Goal: Information Seeking & Learning: Find specific fact

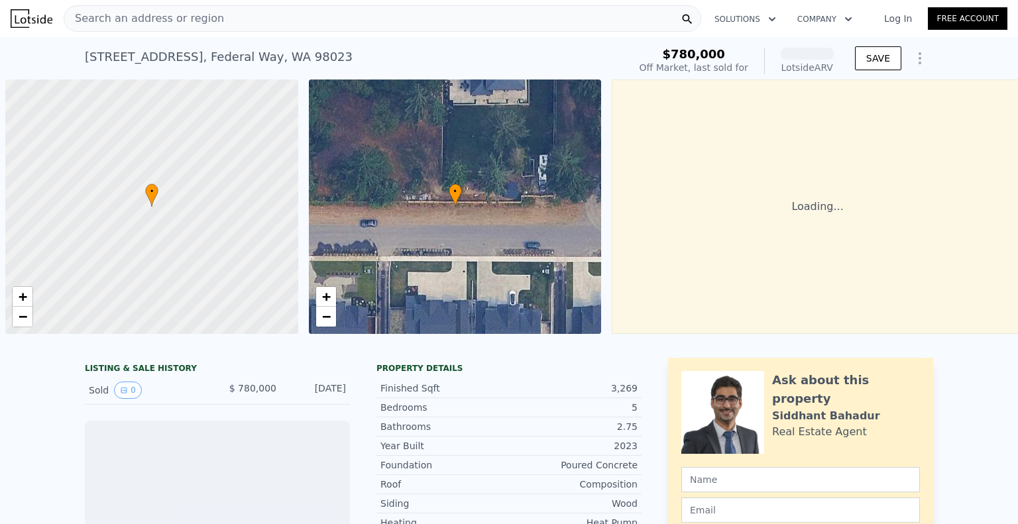
scroll to position [0, 5]
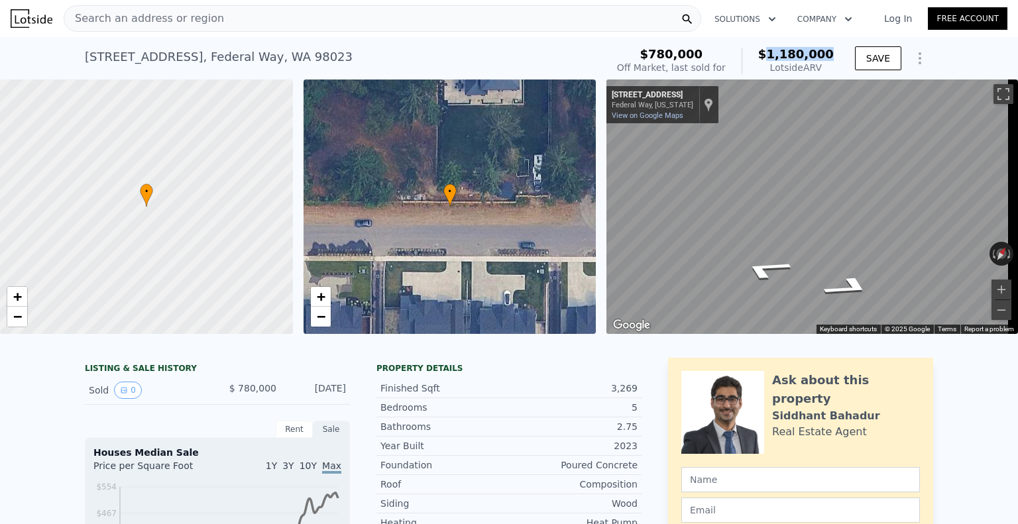
drag, startPoint x: 780, startPoint y: 54, endPoint x: 833, endPoint y: 52, distance: 53.1
click at [833, 52] on div "$780,000 Off Market, last sold for $1,180,000 Lotside ARV" at bounding box center [725, 60] width 227 height 37
copy span "1,180,000"
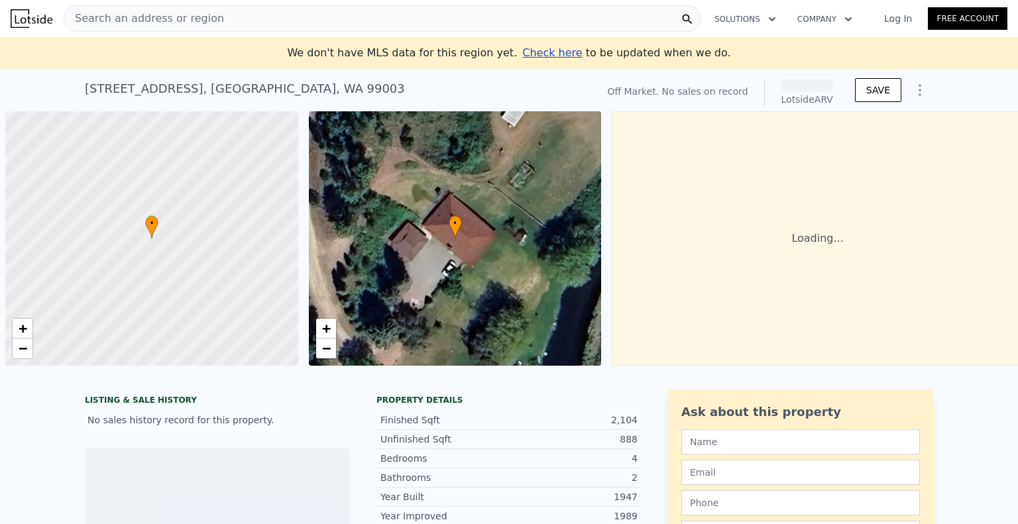
scroll to position [0, 5]
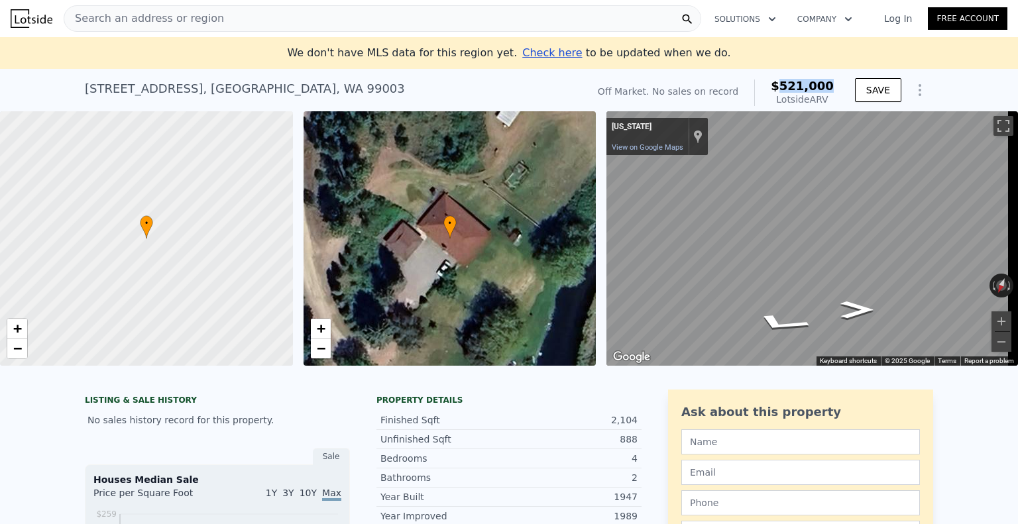
drag, startPoint x: 786, startPoint y: 84, endPoint x: 840, endPoint y: 84, distance: 54.4
click at [840, 84] on div "Off Market. No sales on record $521,000 Lotside ARV SAVE" at bounding box center [763, 92] width 341 height 37
copy span "521,000"
click at [347, 18] on div "Search an address or region" at bounding box center [383, 18] width 638 height 27
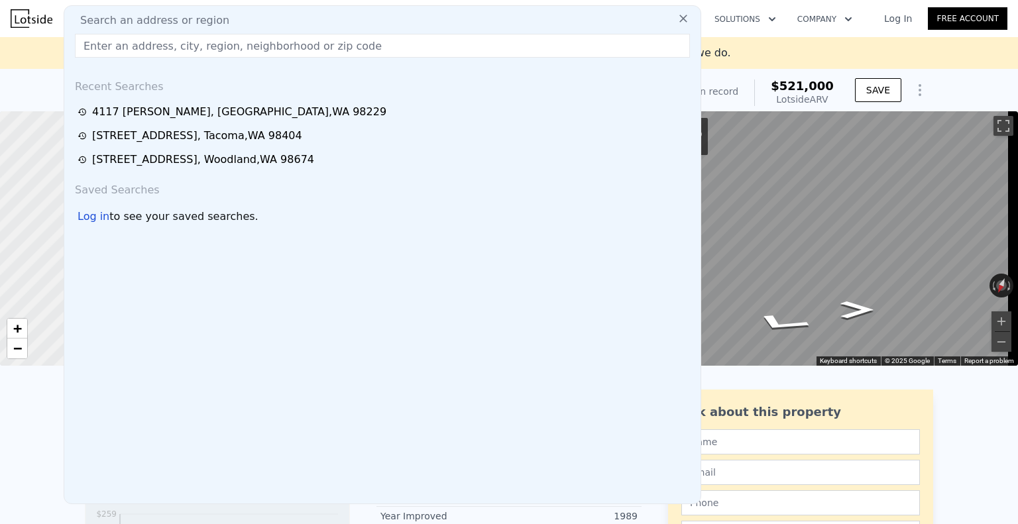
click at [343, 44] on input "text" at bounding box center [382, 46] width 615 height 24
paste input "25810 N River Terrace Rd, Chattaroy, WA 99003"
type input "25810 N River Terrace Rd, Chattaroy, WA 99003"
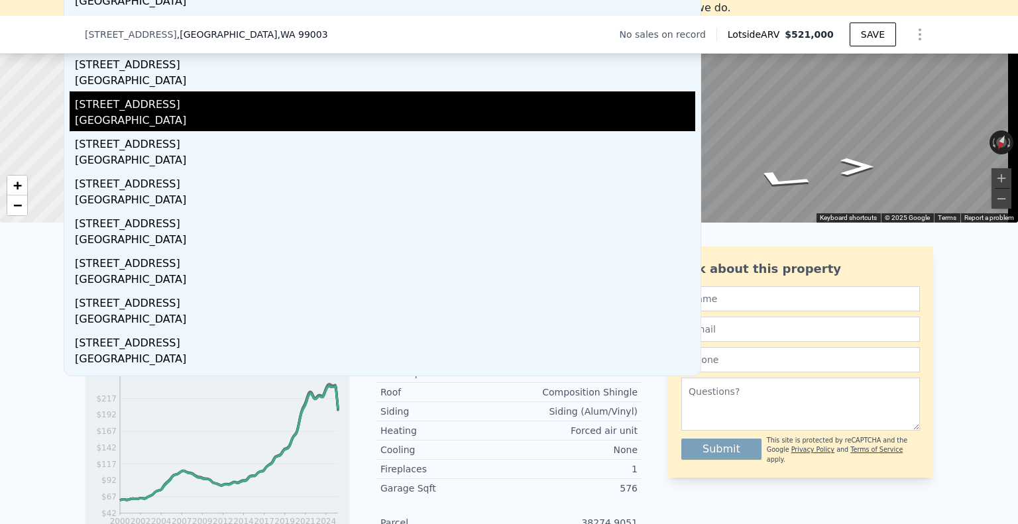
scroll to position [199, 0]
